Goal: Navigation & Orientation: Find specific page/section

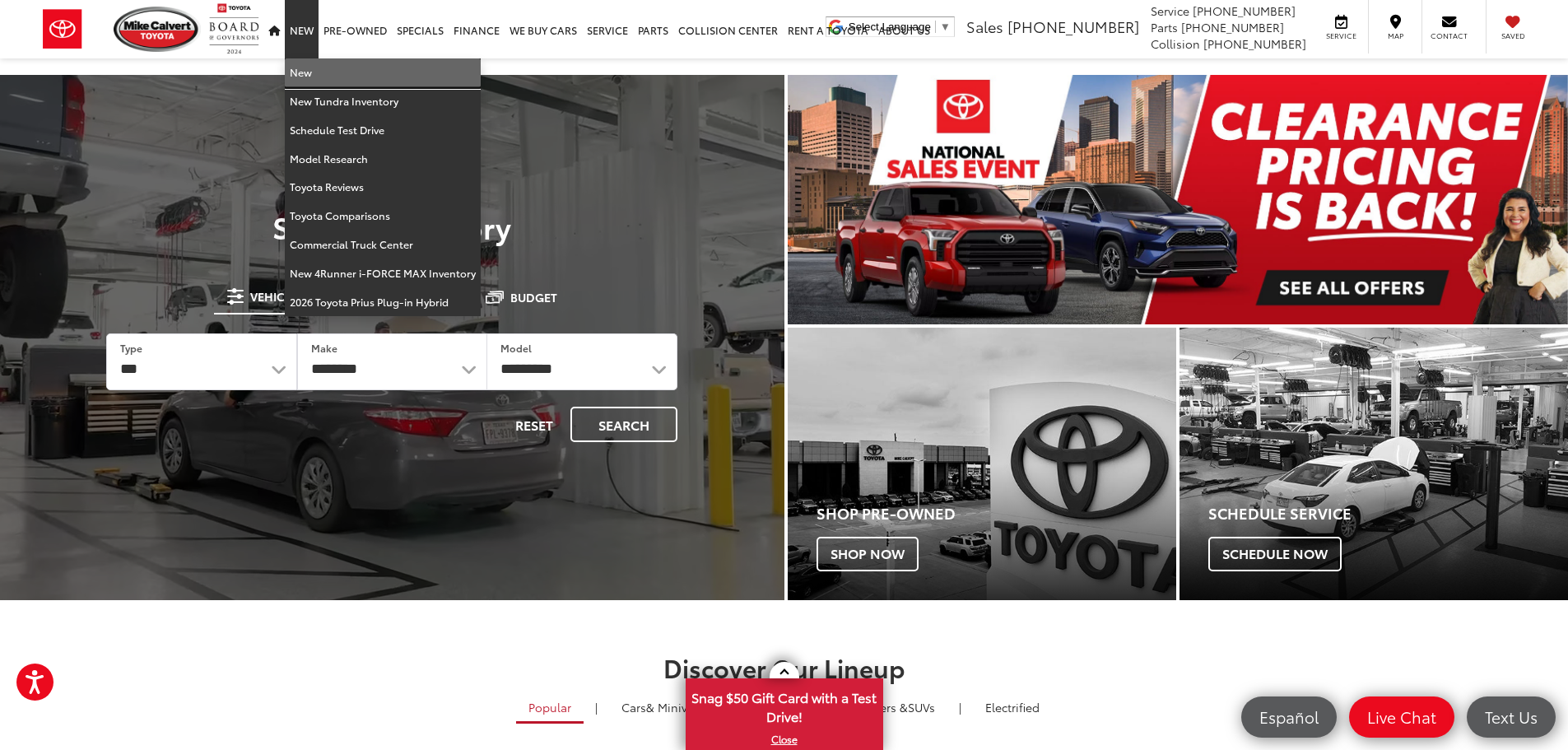
click at [311, 72] on link "New" at bounding box center [382, 73] width 196 height 29
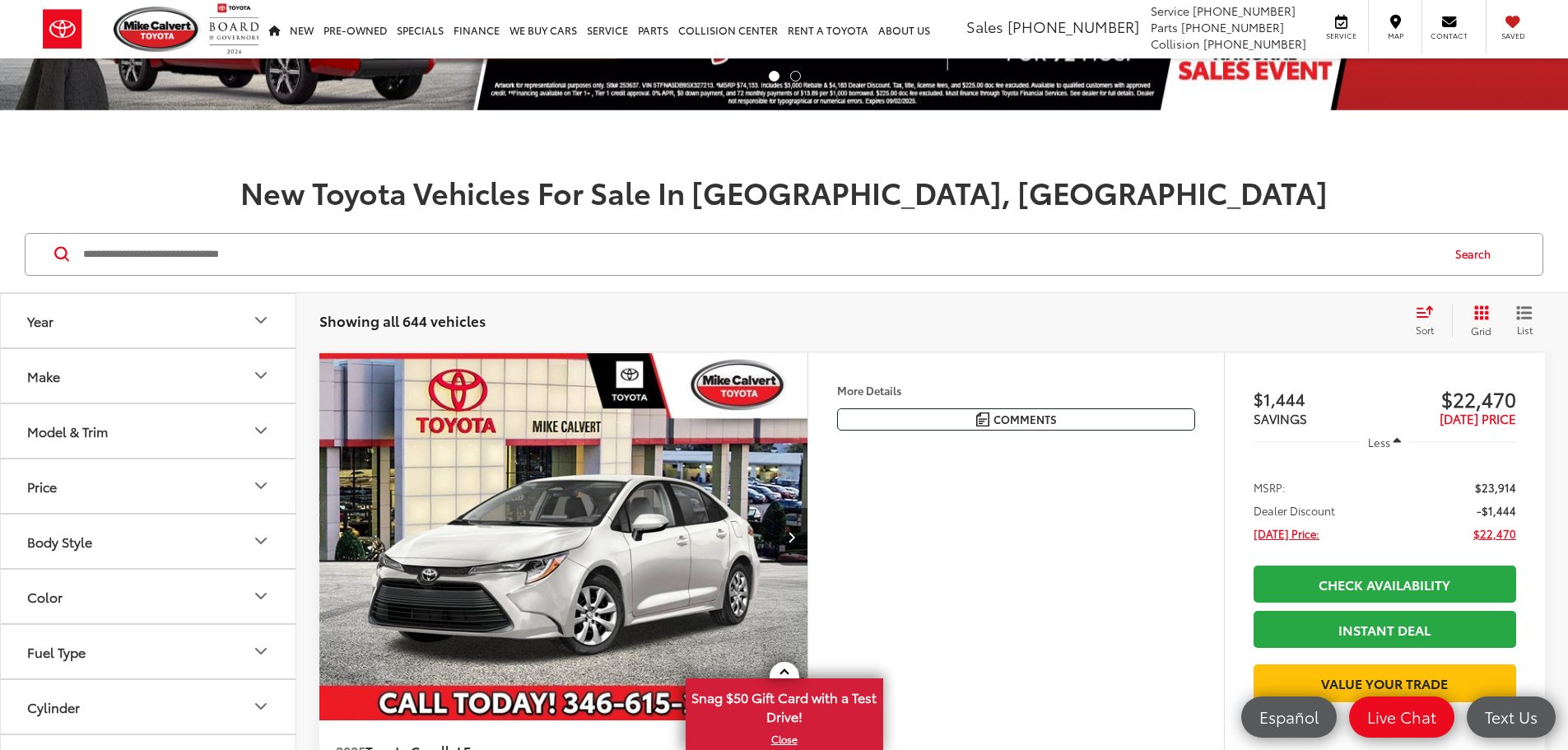
scroll to position [329, 0]
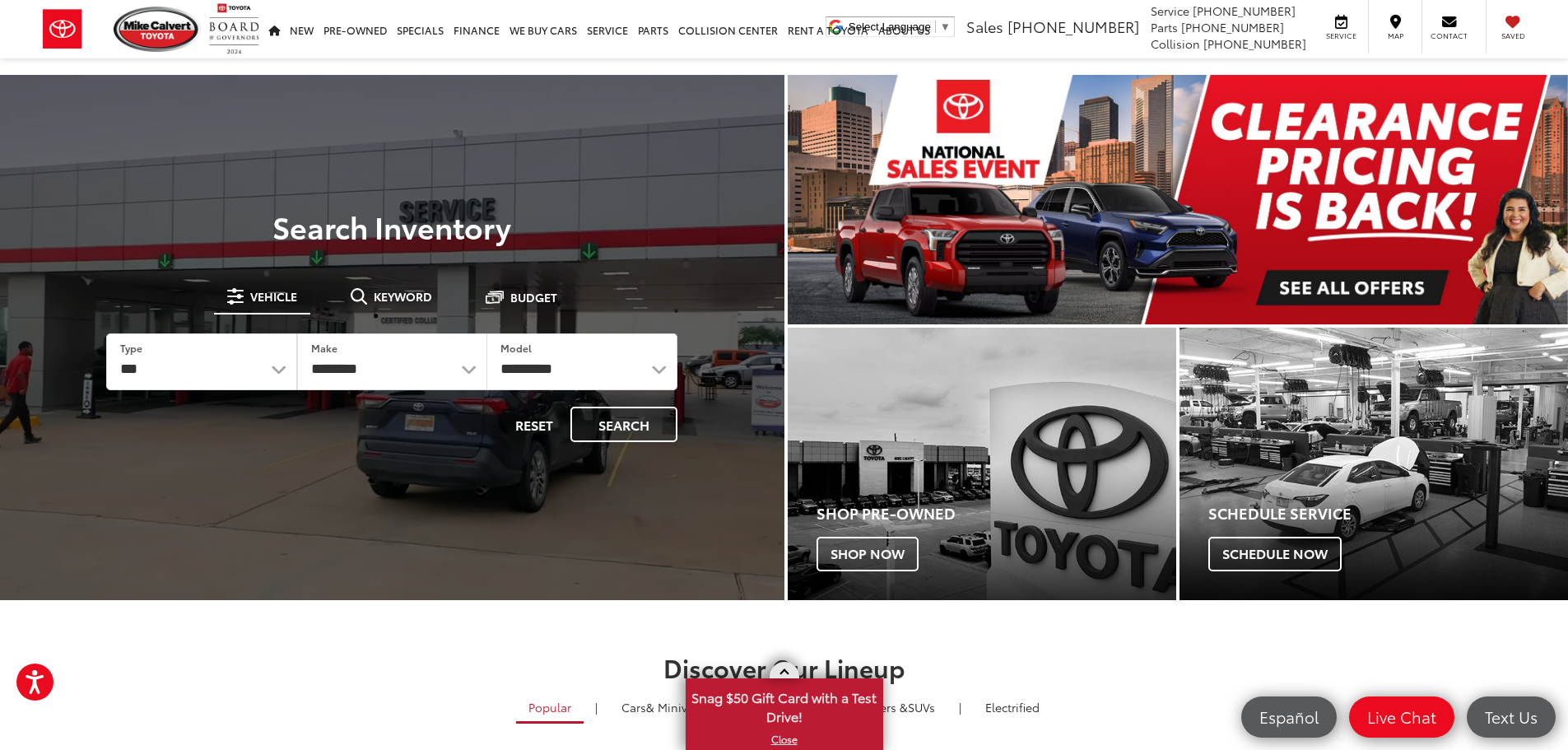
click at [778, 703] on span "Snag $50 Gift Card with a Test Drive!" at bounding box center [784, 705] width 194 height 51
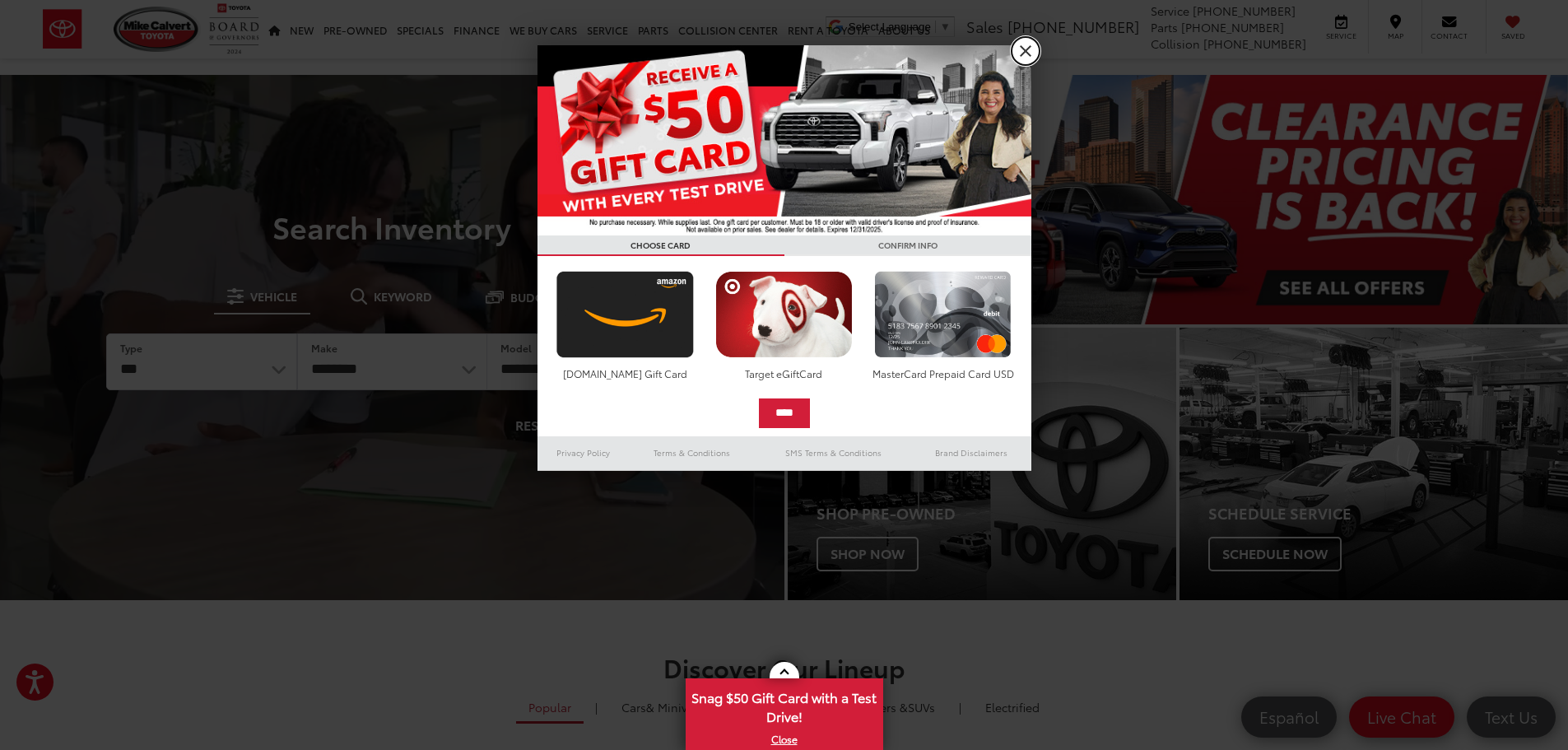
click at [1016, 57] on link "X" at bounding box center [1026, 51] width 28 height 28
